Goal: Task Accomplishment & Management: Manage account settings

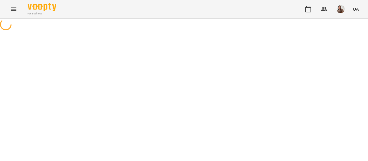
click at [228, 32] on div at bounding box center [184, 25] width 368 height 13
click at [81, 27] on div at bounding box center [184, 25] width 368 height 13
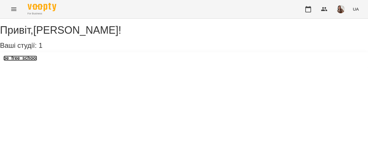
click at [18, 61] on h3 "be_free_school" at bounding box center [20, 57] width 34 height 5
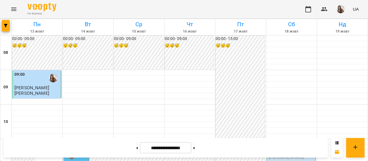
scroll to position [361, 0]
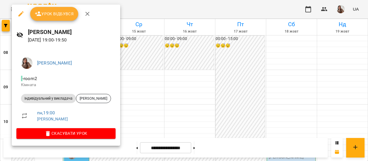
click at [56, 11] on span "Урок відбувся" at bounding box center [54, 13] width 39 height 7
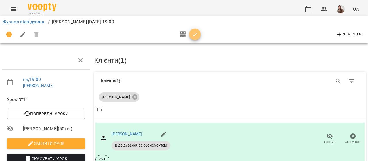
click at [197, 34] on icon "button" at bounding box center [194, 34] width 7 height 7
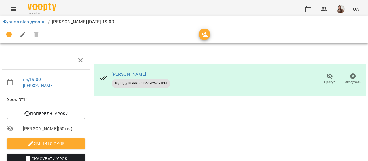
click at [21, 19] on li "Журнал відвідувань" at bounding box center [23, 21] width 43 height 7
click at [22, 20] on link "Журнал відвідувань" at bounding box center [23, 21] width 43 height 5
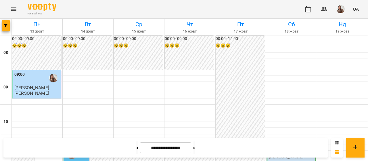
scroll to position [74, 0]
click at [136, 149] on button at bounding box center [136, 147] width 1 height 13
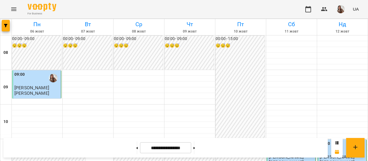
scroll to position [305, 0]
click at [136, 149] on button at bounding box center [136, 147] width 1 height 13
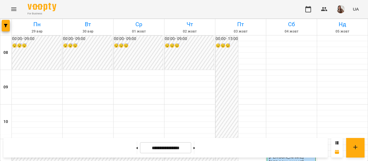
scroll to position [387, 0]
click at [195, 147] on button at bounding box center [193, 147] width 1 height 13
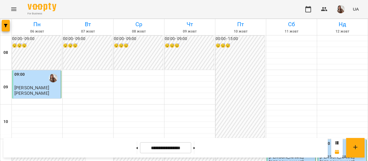
scroll to position [417, 0]
click at [195, 142] on button at bounding box center [193, 147] width 1 height 13
type input "**********"
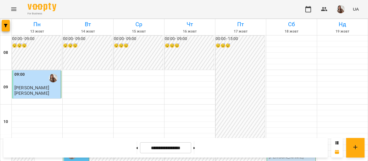
scroll to position [273, 0]
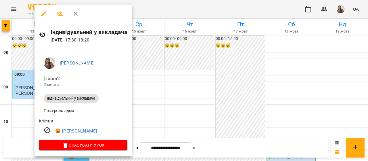
click at [184, 53] on div at bounding box center [184, 80] width 368 height 161
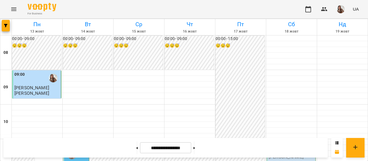
scroll to position [381, 0]
click at [339, 6] on img "button" at bounding box center [341, 9] width 8 height 8
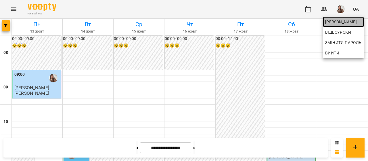
click at [339, 24] on span "[PERSON_NAME]" at bounding box center [343, 21] width 37 height 7
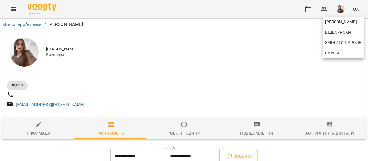
click at [328, 124] on div at bounding box center [184, 80] width 368 height 161
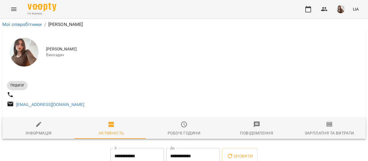
click at [328, 124] on div "[PERSON_NAME] Відеоуроки Змінити пароль Вийти" at bounding box center [184, 80] width 368 height 161
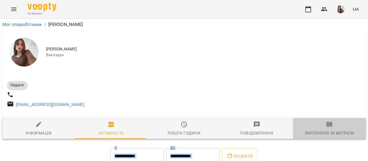
drag, startPoint x: 327, startPoint y: 126, endPoint x: 277, endPoint y: 116, distance: 50.5
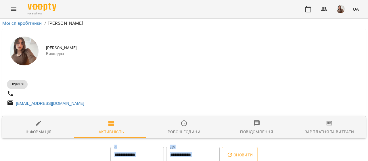
scroll to position [76, 0]
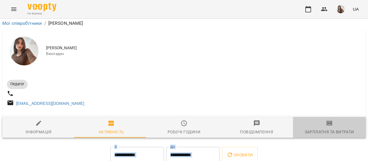
click at [339, 128] on div "Зарплатня та Витрати" at bounding box center [329, 131] width 49 height 7
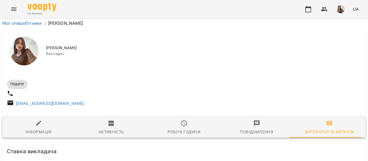
scroll to position [234, 0]
